Goal: Transaction & Acquisition: Purchase product/service

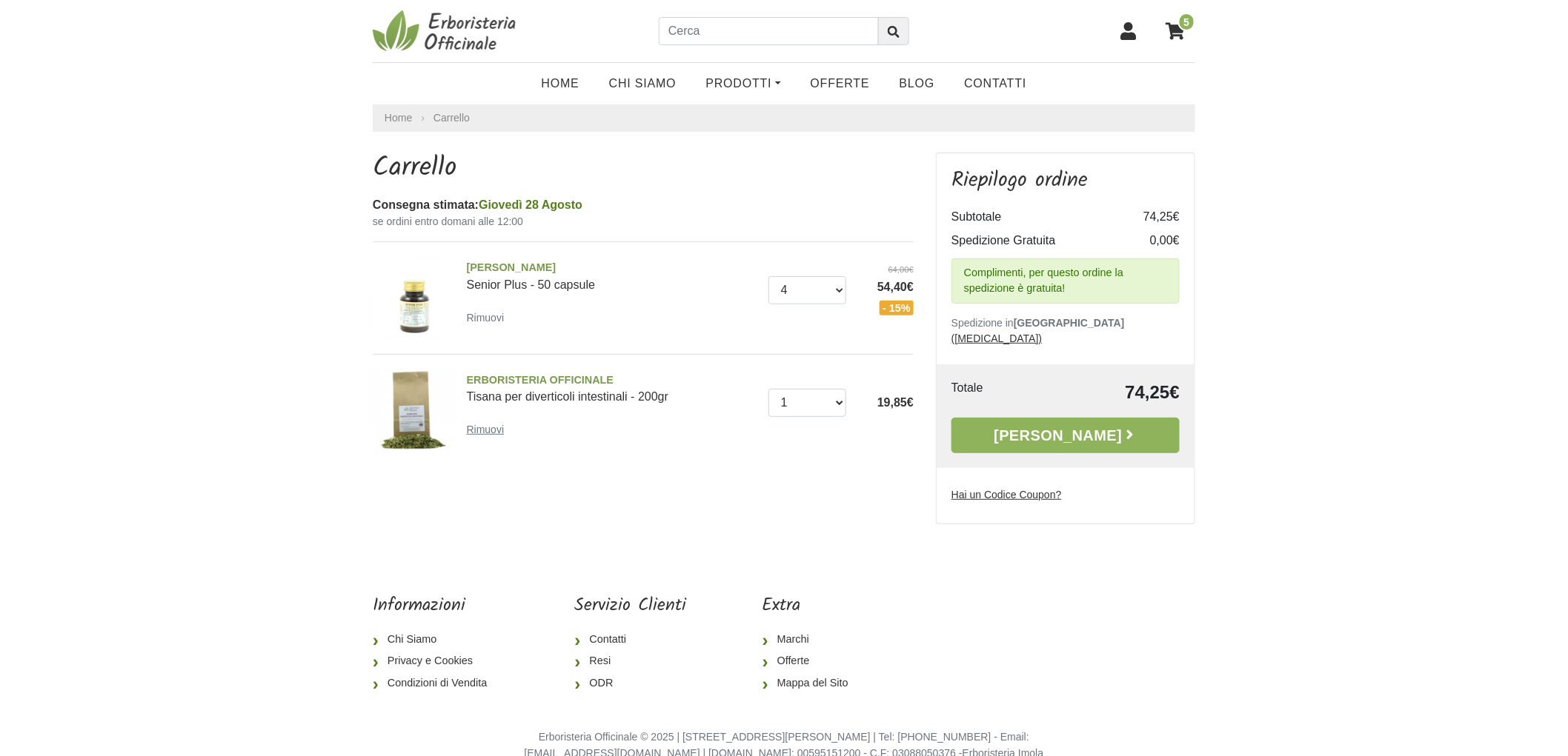
click at [495, 436] on small "Rimuovi" at bounding box center [485, 429] width 38 height 12
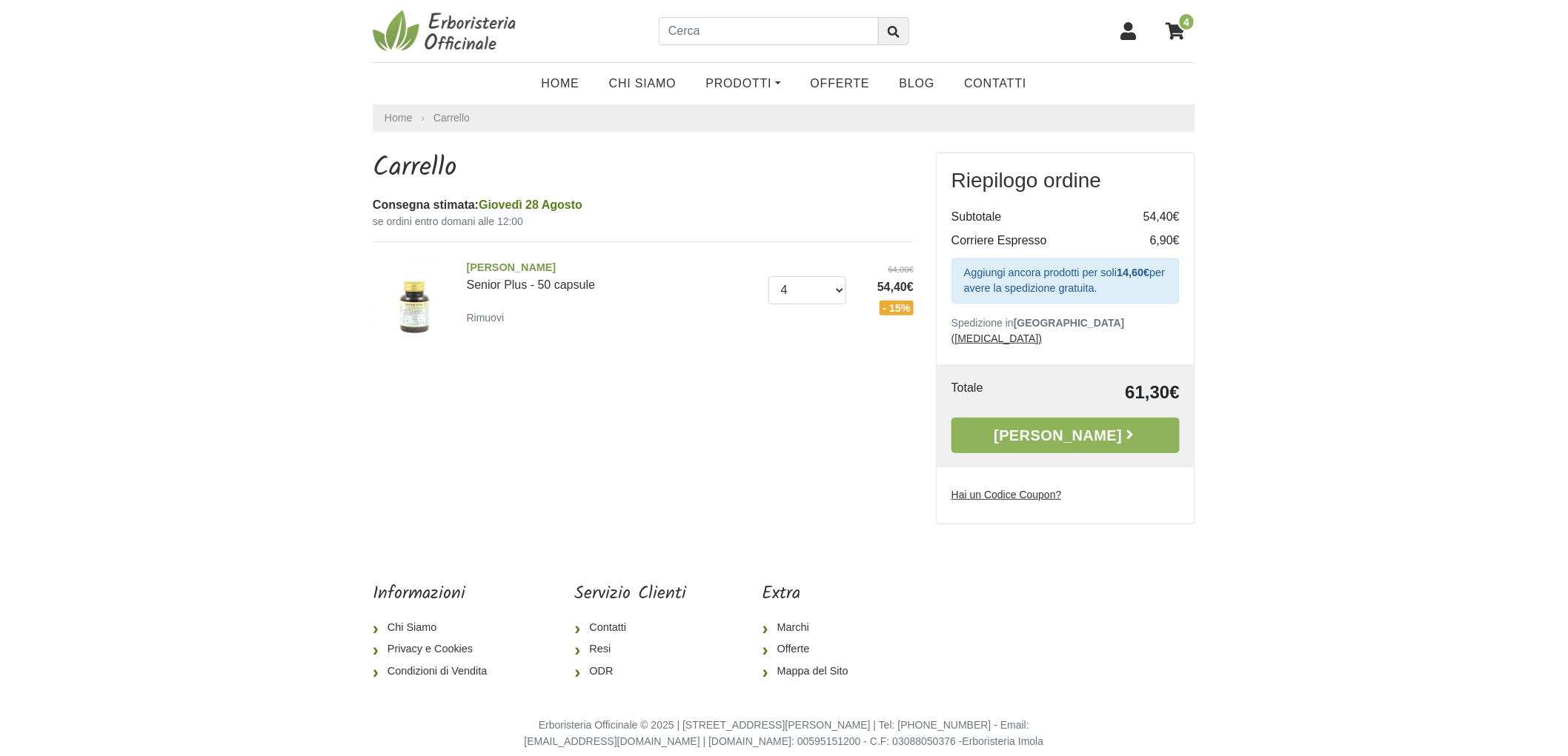
click at [849, 444] on div "Carrello Consegna stimata: Giovedì 28 Agosto se ordini entro domani alle 12:00 …" at bounding box center [643, 327] width 563 height 348
click at [485, 281] on link "[PERSON_NAME] Senior Plus - 50 capsule" at bounding box center [612, 275] width 290 height 31
